Goal: Transaction & Acquisition: Book appointment/travel/reservation

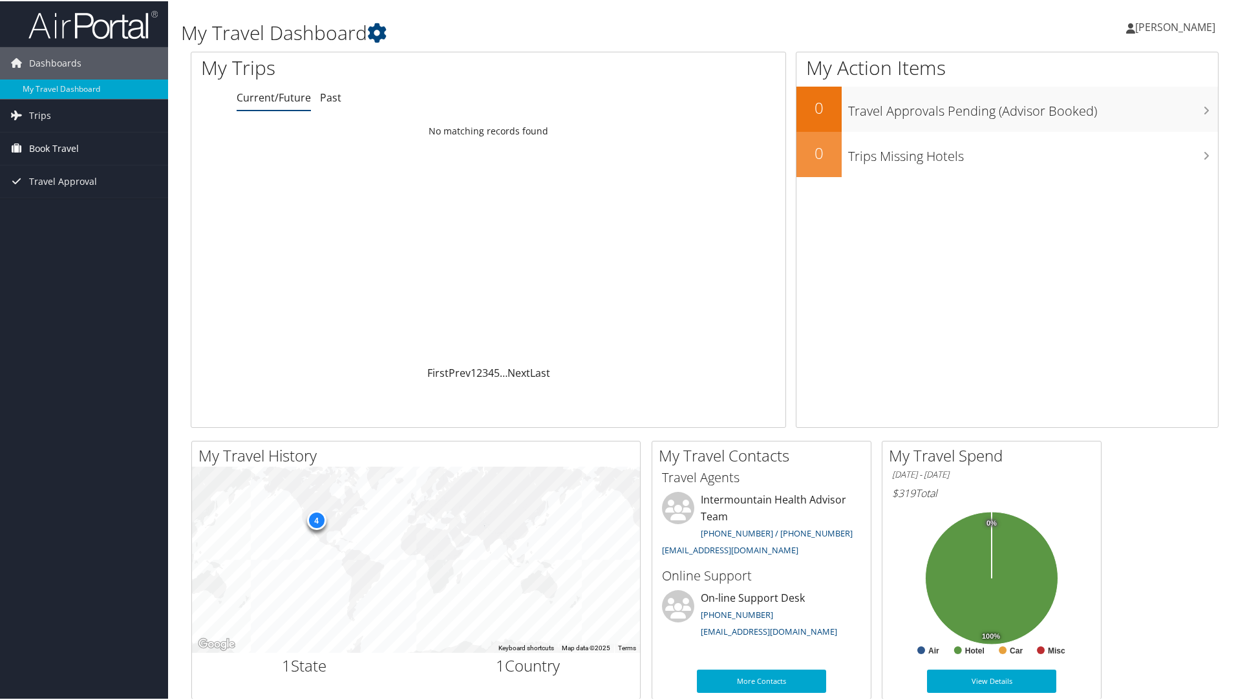
click at [108, 142] on link "Book Travel" at bounding box center [84, 147] width 168 height 32
click at [313, 516] on div "4" at bounding box center [315, 518] width 19 height 19
click at [398, 240] on div "Loading... No matching records found" at bounding box center [488, 241] width 594 height 246
click at [88, 205] on link "Book/Manage Online Trips" at bounding box center [84, 211] width 168 height 19
click at [70, 120] on link "Trips" at bounding box center [84, 114] width 168 height 32
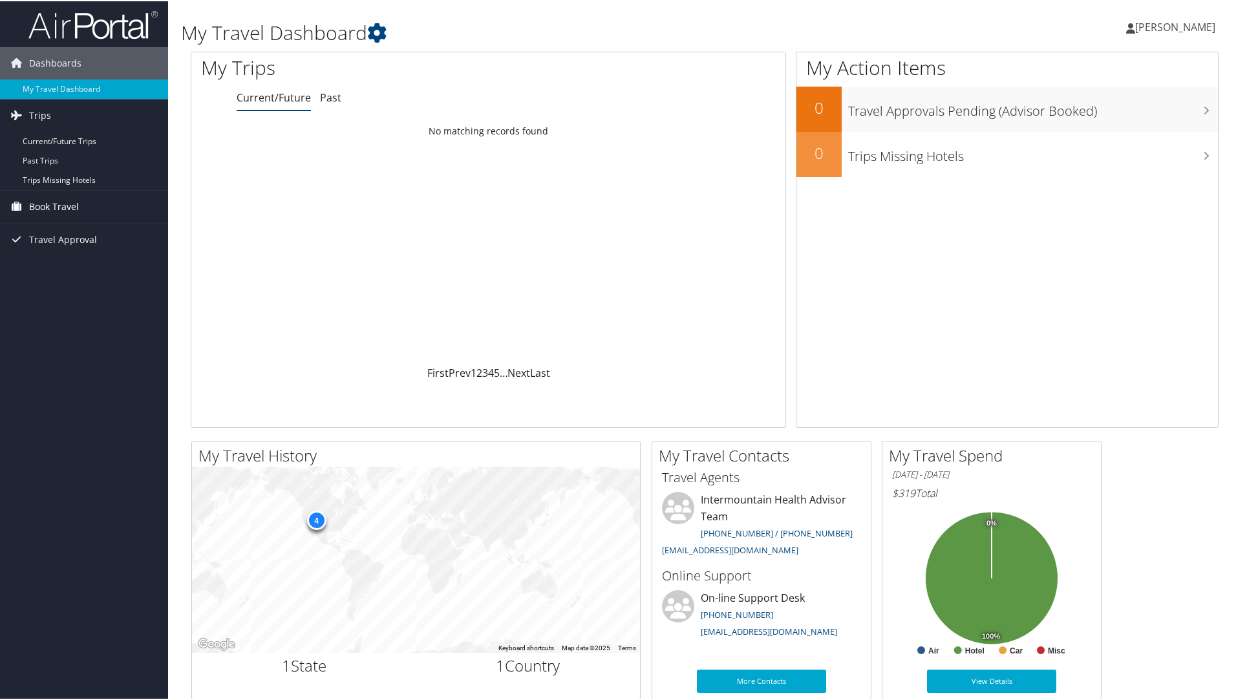
click at [80, 199] on link "Book Travel" at bounding box center [84, 205] width 168 height 32
click at [96, 265] on link "Book/Manage Online Trips" at bounding box center [84, 270] width 168 height 19
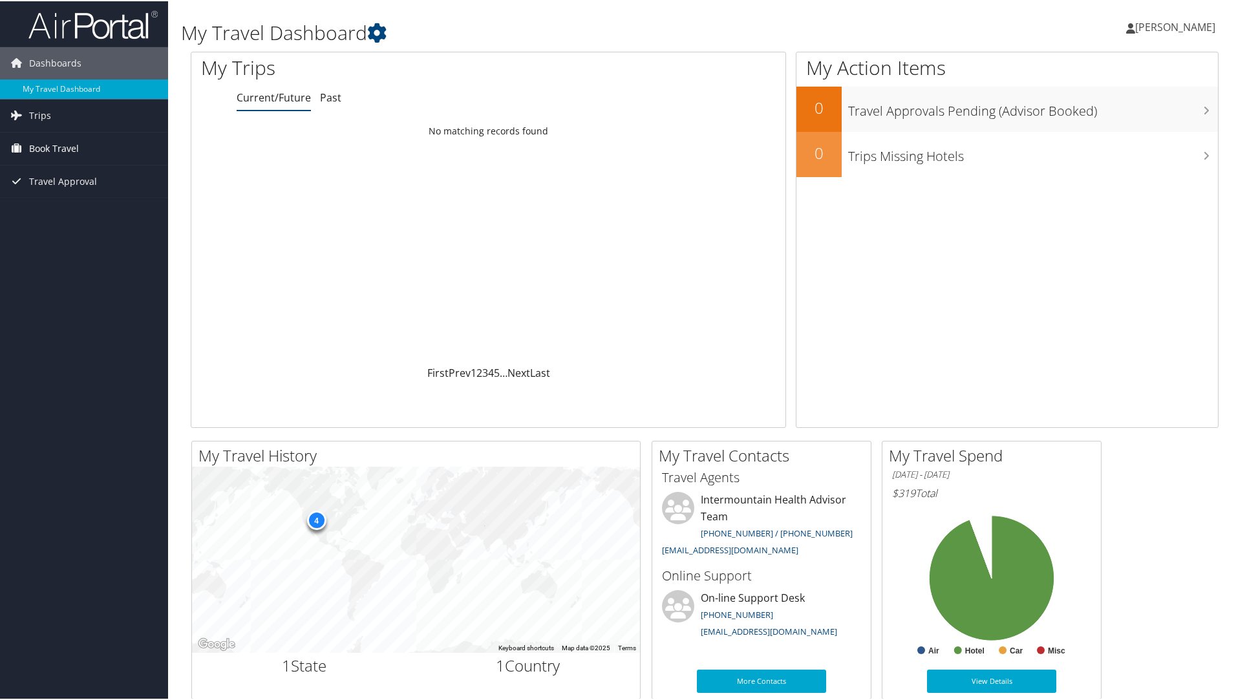
click at [71, 149] on span "Book Travel" at bounding box center [54, 147] width 50 height 32
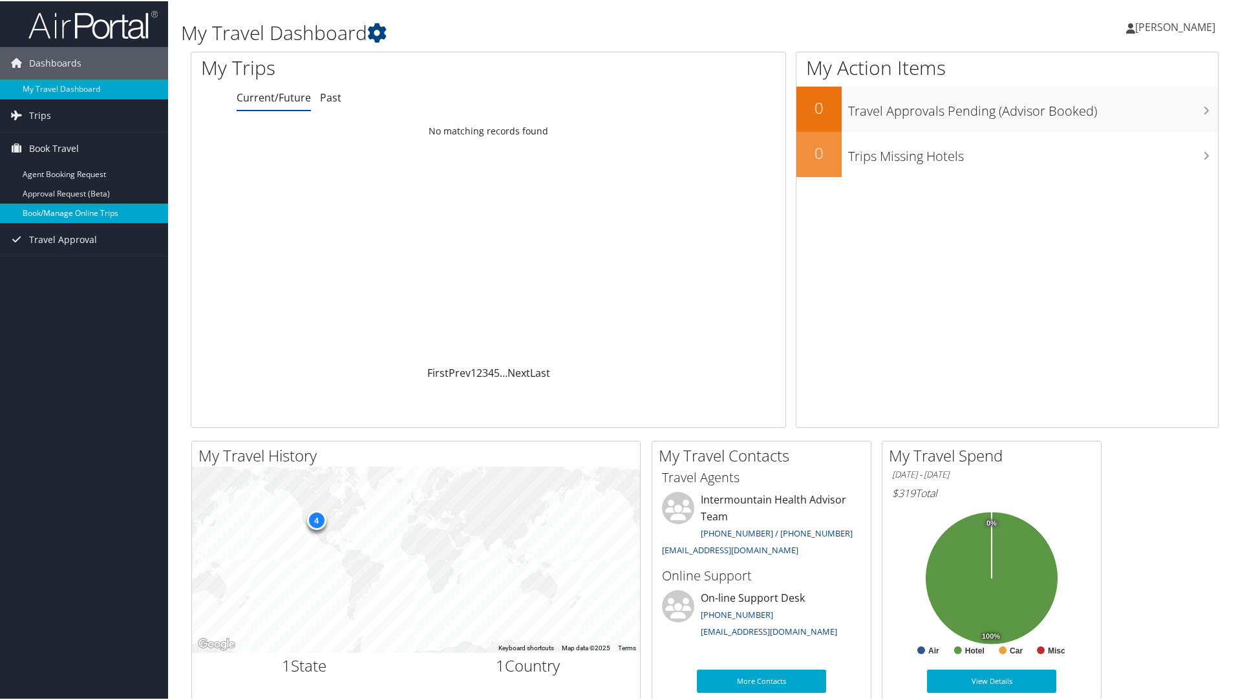
click at [83, 209] on link "Book/Manage Online Trips" at bounding box center [84, 211] width 168 height 19
click at [76, 144] on span "Book Travel" at bounding box center [54, 147] width 50 height 32
click at [70, 206] on link "Book/Manage Online Trips" at bounding box center [84, 211] width 168 height 19
